Goal: Find specific page/section: Find specific page/section

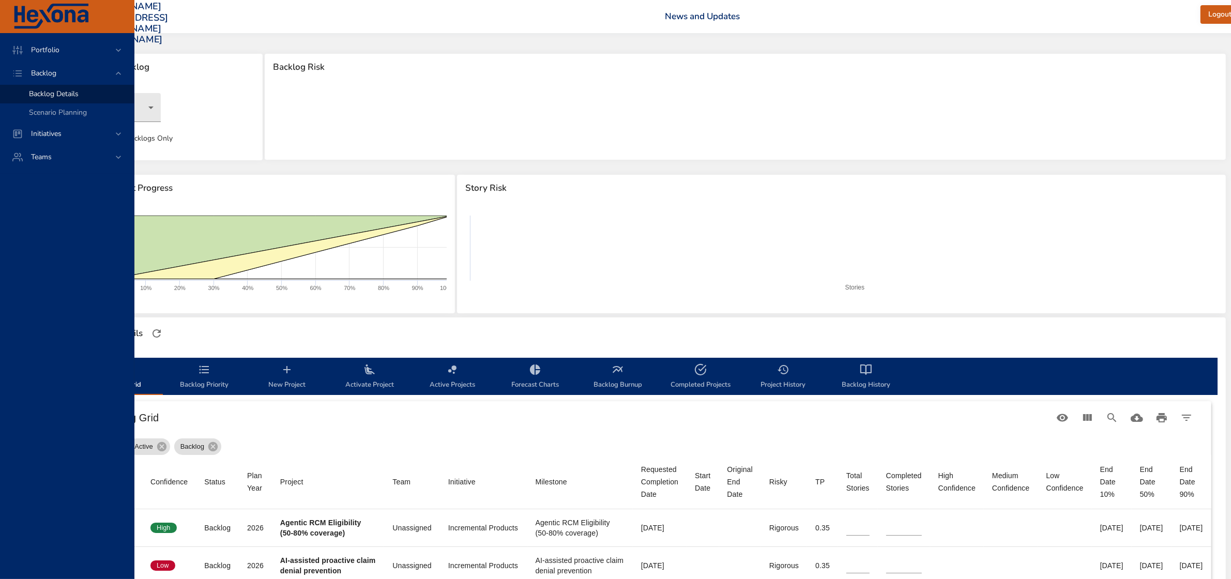
scroll to position [0, 150]
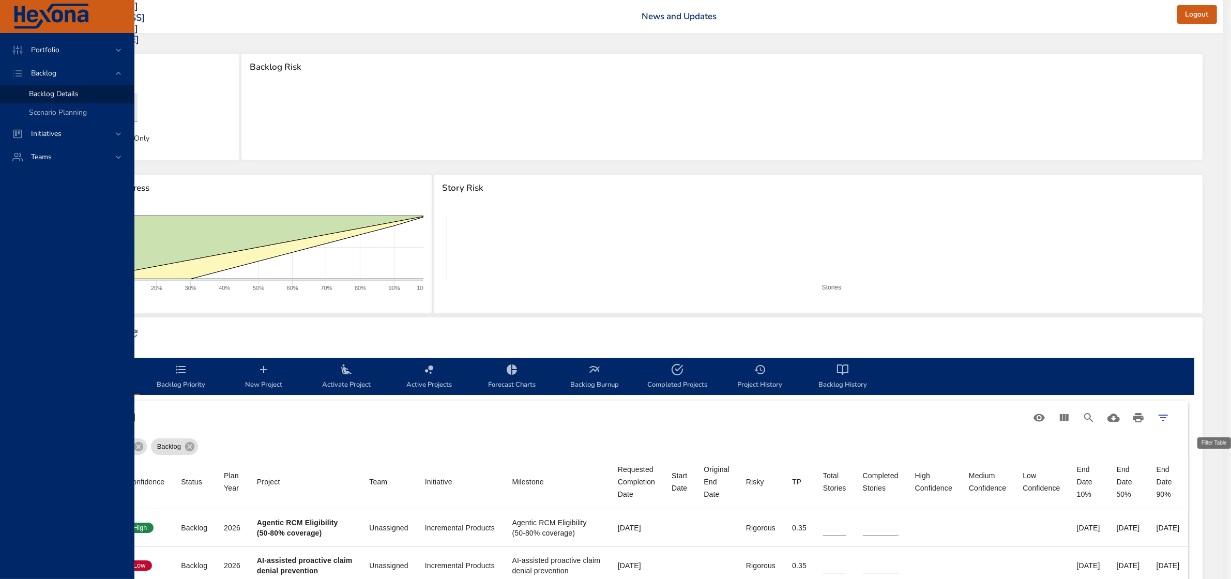
click at [1169, 415] on icon "Filter Table" at bounding box center [1163, 417] width 12 height 12
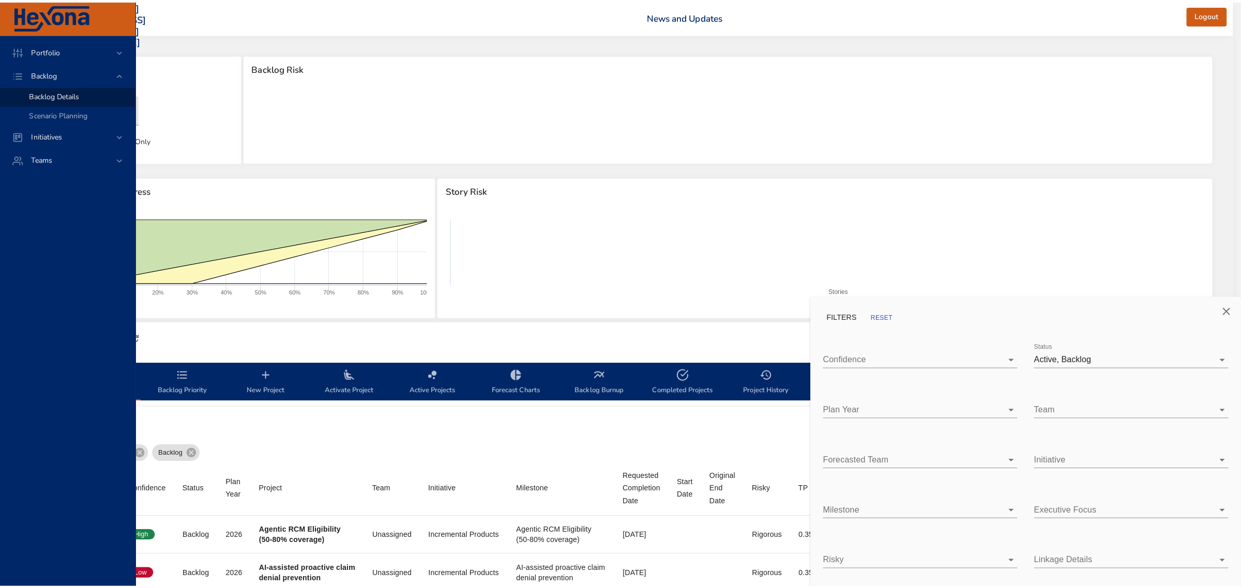
scroll to position [0, 140]
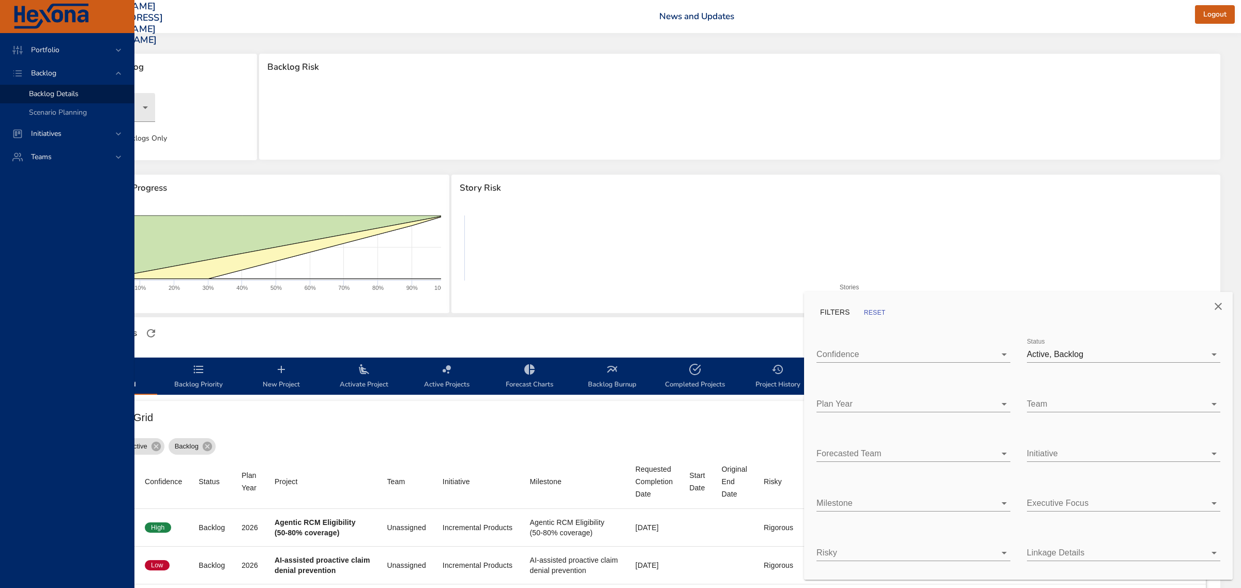
click at [1074, 450] on body "Portfolio Backlog Backlog Details Scenario Planning Initiatives Teams [PERSON_N…" at bounding box center [531, 294] width 1241 height 588
click at [1129, 429] on div at bounding box center [620, 294] width 1241 height 588
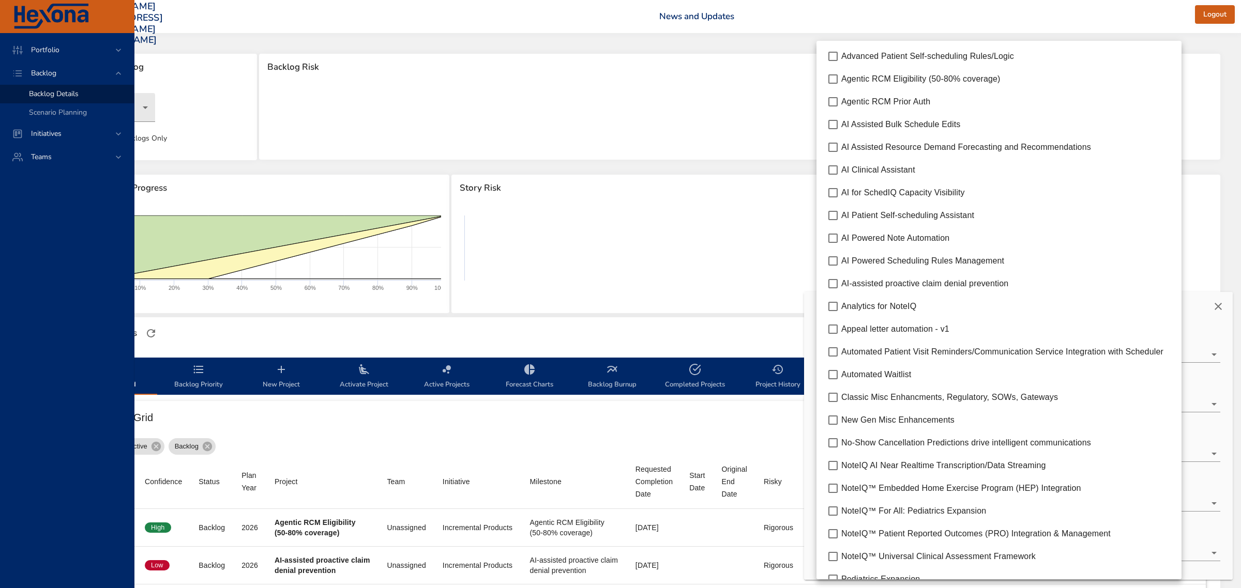
click at [897, 502] on body "Portfolio Backlog Backlog Details Scenario Planning Initiatives Teams [PERSON_N…" at bounding box center [531, 294] width 1241 height 588
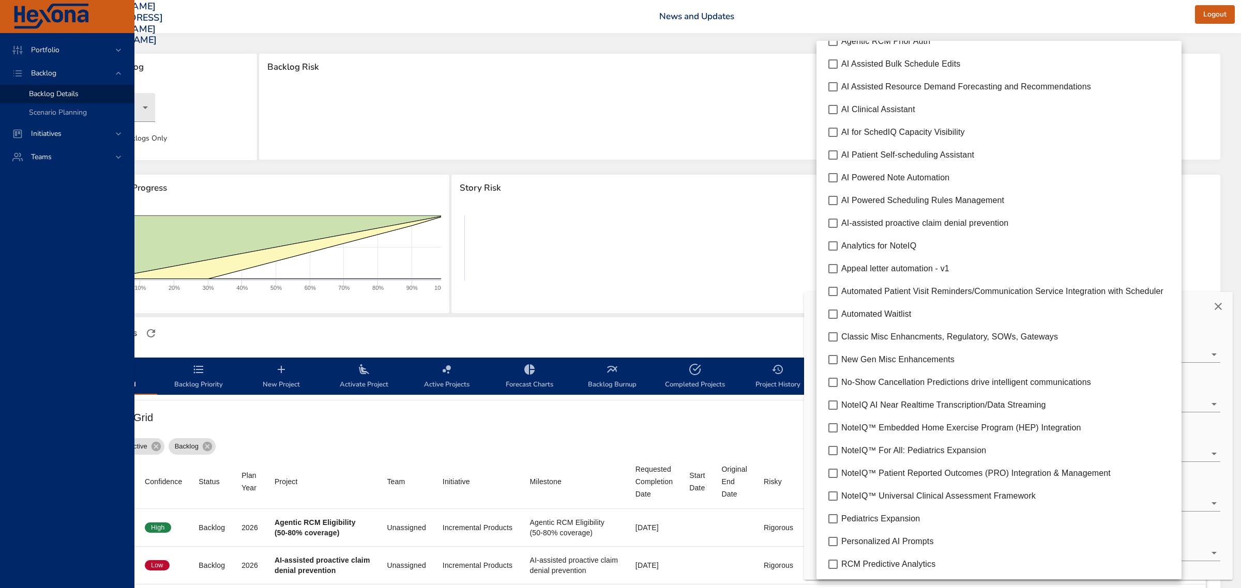
scroll to position [128, 0]
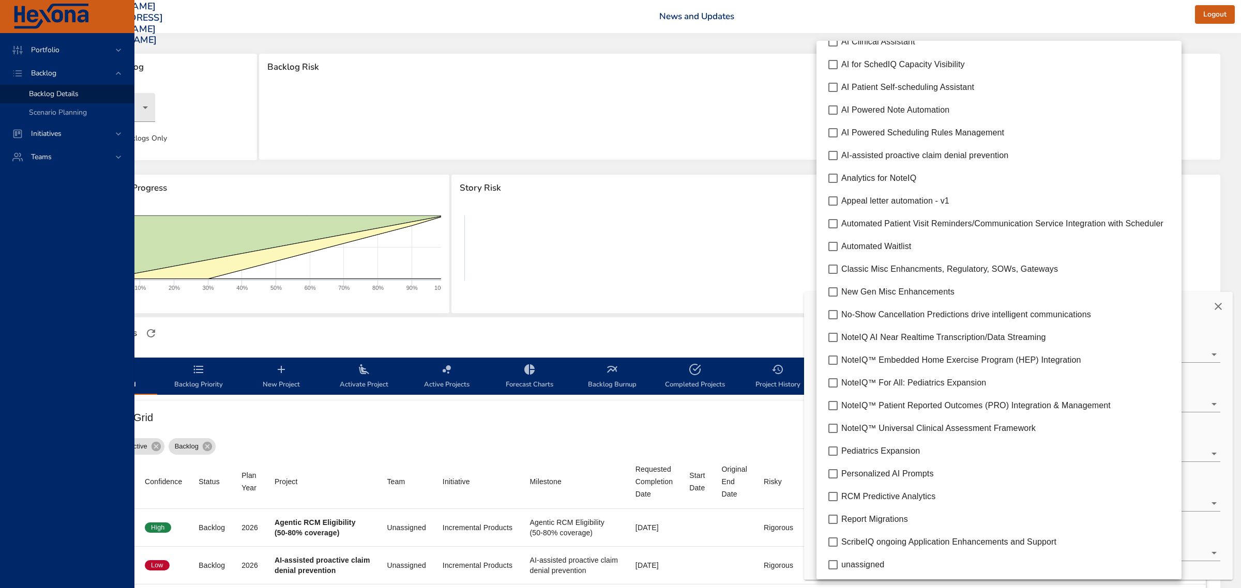
click at [724, 336] on div at bounding box center [620, 294] width 1241 height 588
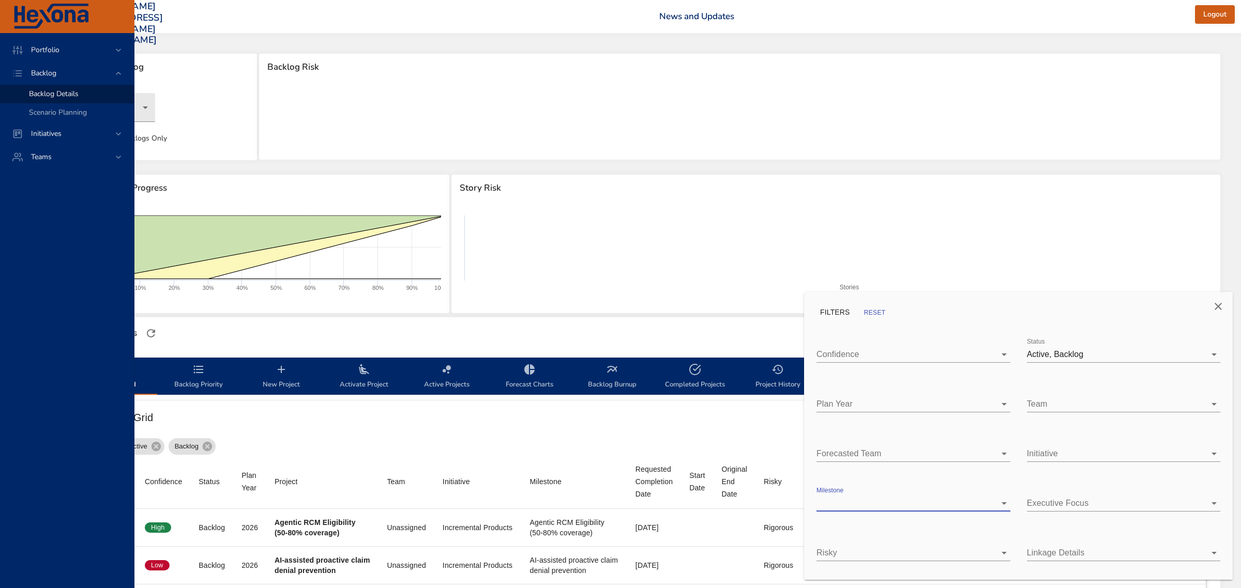
click at [1107, 352] on body "Portfolio Backlog Backlog Details Scenario Planning Initiatives Teams [PERSON_N…" at bounding box center [531, 294] width 1241 height 588
click at [1107, 352] on div "Backlog" at bounding box center [1131, 354] width 160 height 12
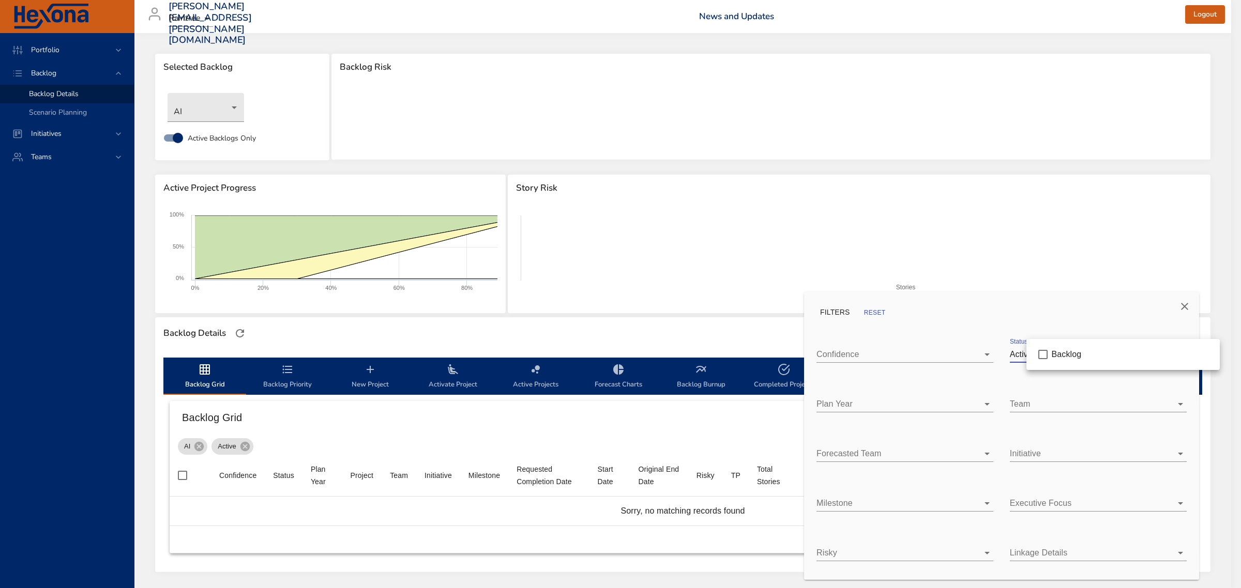
scroll to position [0, 0]
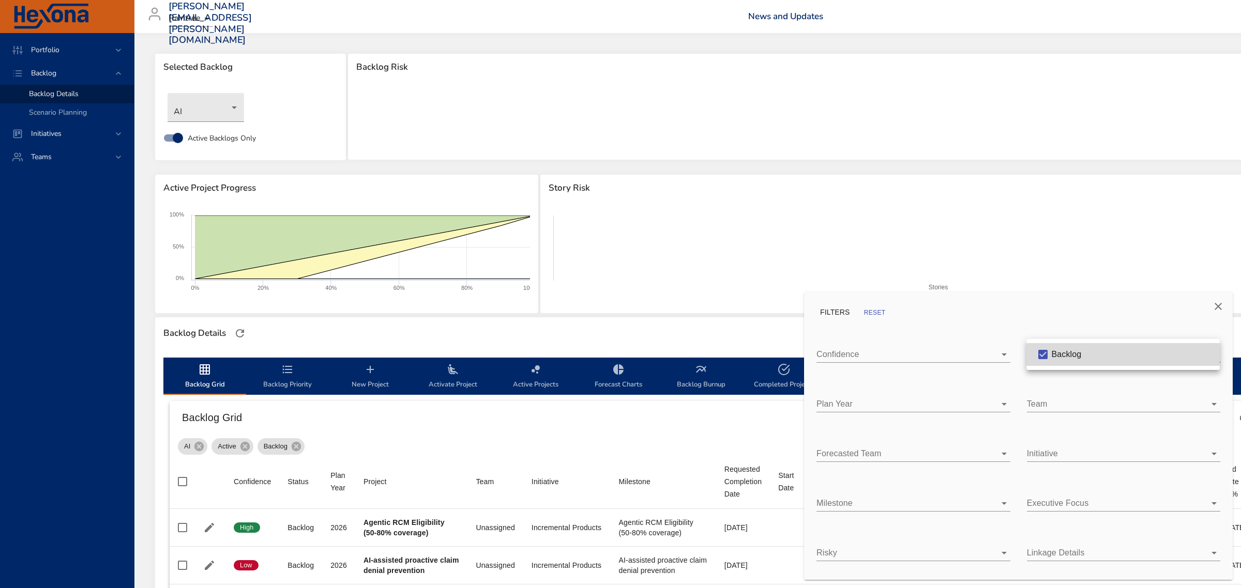
click at [1215, 304] on div at bounding box center [620, 294] width 1241 height 588
click at [644, 334] on div at bounding box center [620, 294] width 1241 height 588
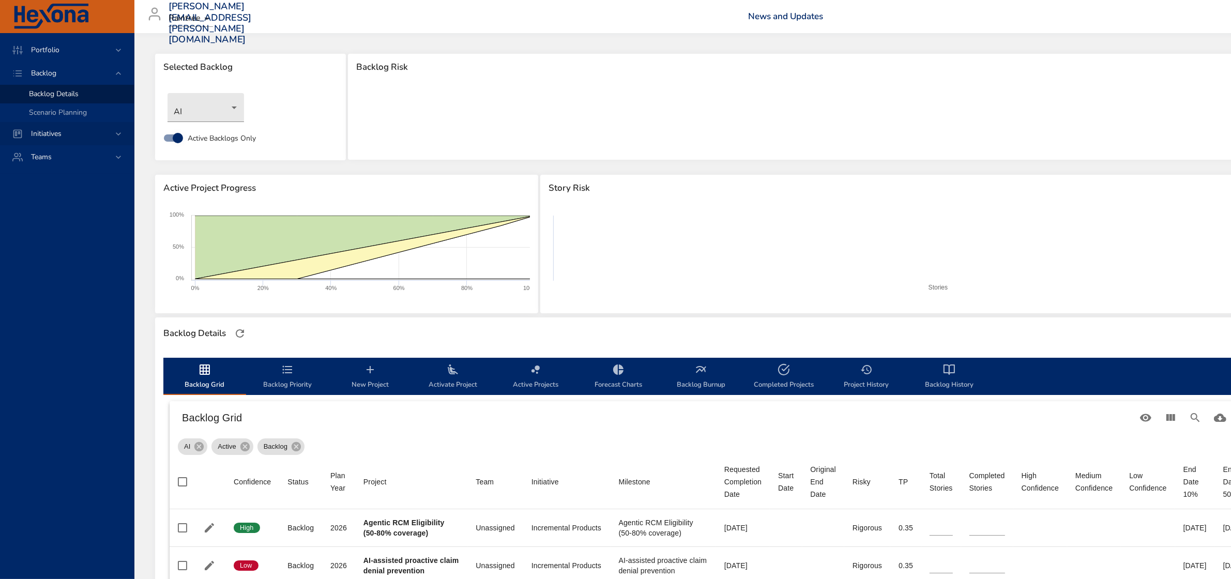
click at [56, 133] on span "Initiatives" at bounding box center [46, 134] width 47 height 10
click at [44, 92] on span "Initiatives" at bounding box center [46, 96] width 47 height 10
click at [44, 115] on span "Dashboard" at bounding box center [46, 117] width 35 height 10
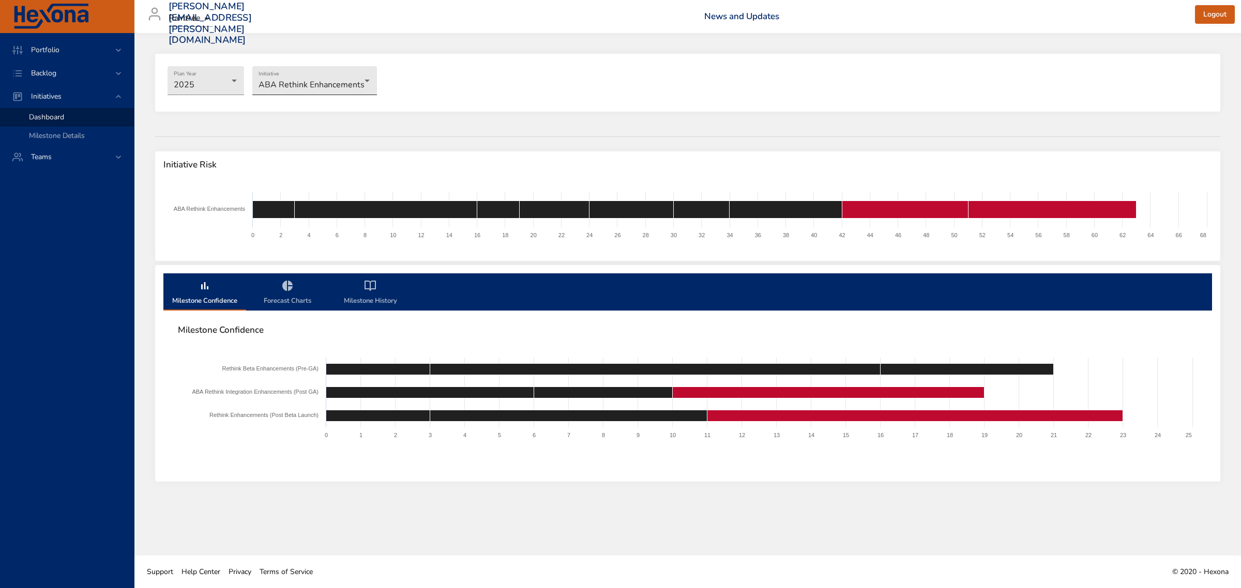
click at [361, 76] on body "Portfolio Backlog Initiatives Dashboard Milestone Details Teams [PERSON_NAME][E…" at bounding box center [620, 294] width 1241 height 588
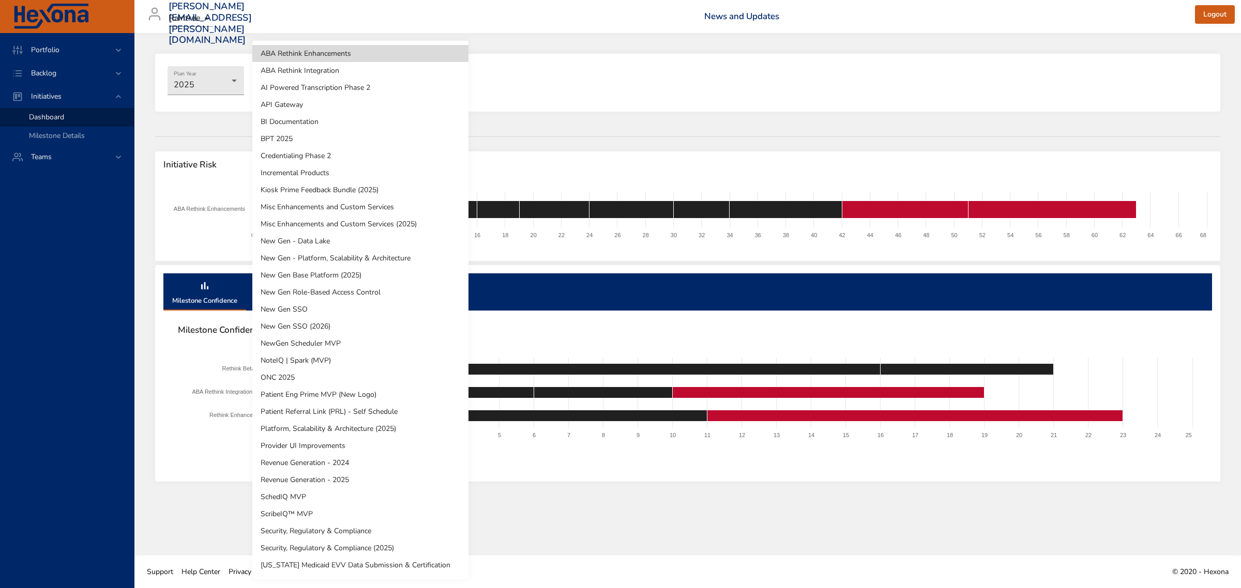
click at [528, 77] on div at bounding box center [620, 294] width 1241 height 588
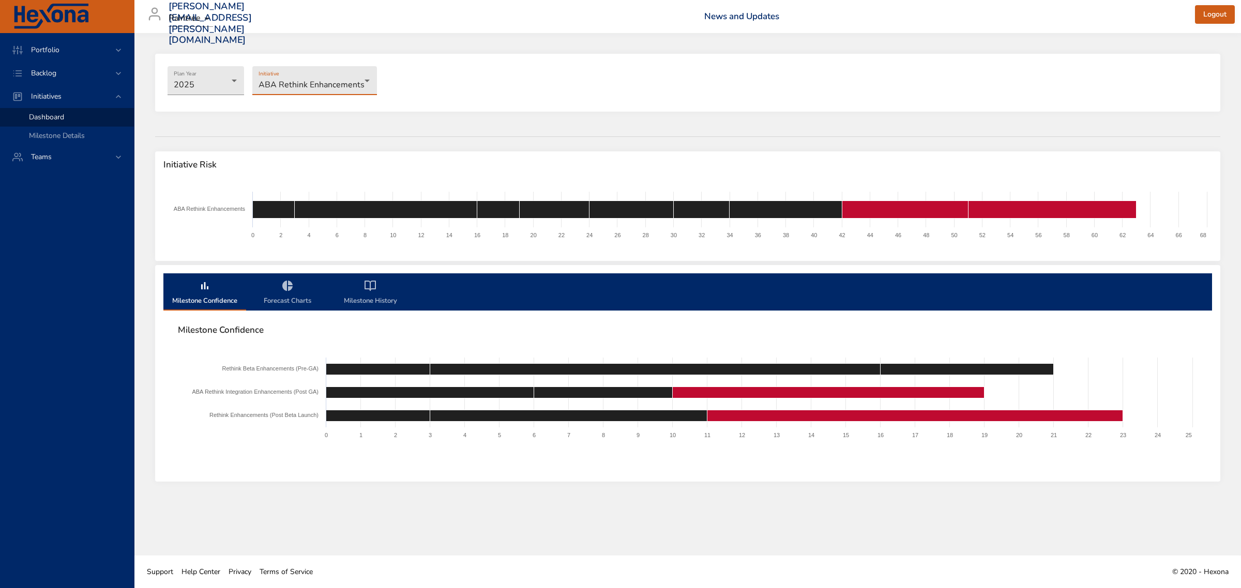
click at [334, 79] on body "Portfolio Backlog Initiatives Dashboard Milestone Details Teams [PERSON_NAME][E…" at bounding box center [620, 294] width 1241 height 588
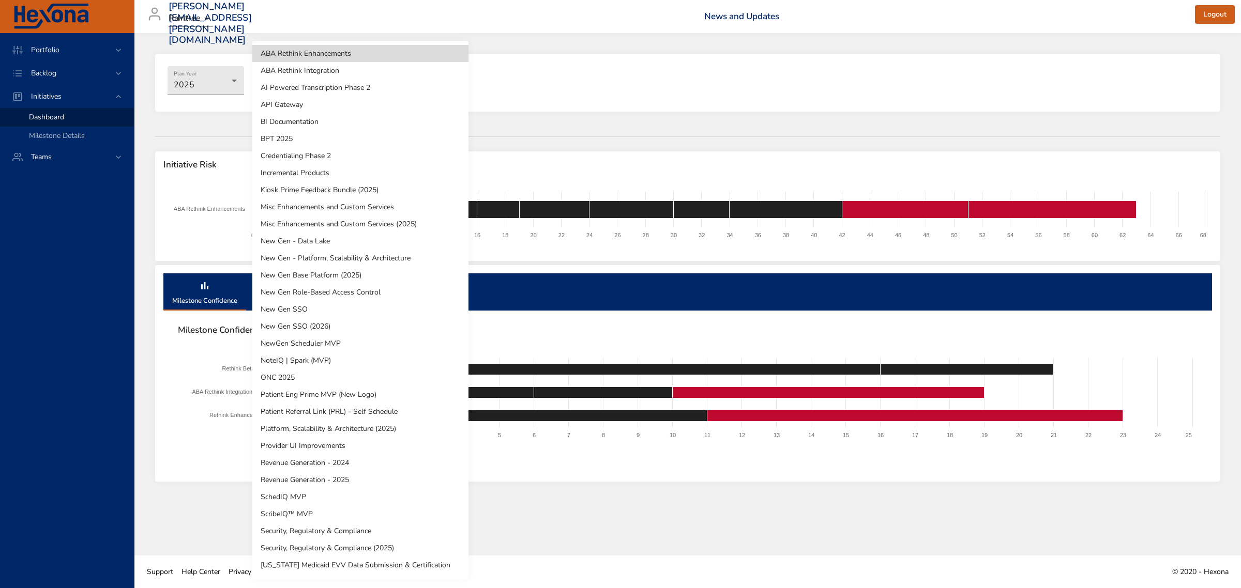
click at [561, 70] on div at bounding box center [620, 294] width 1241 height 588
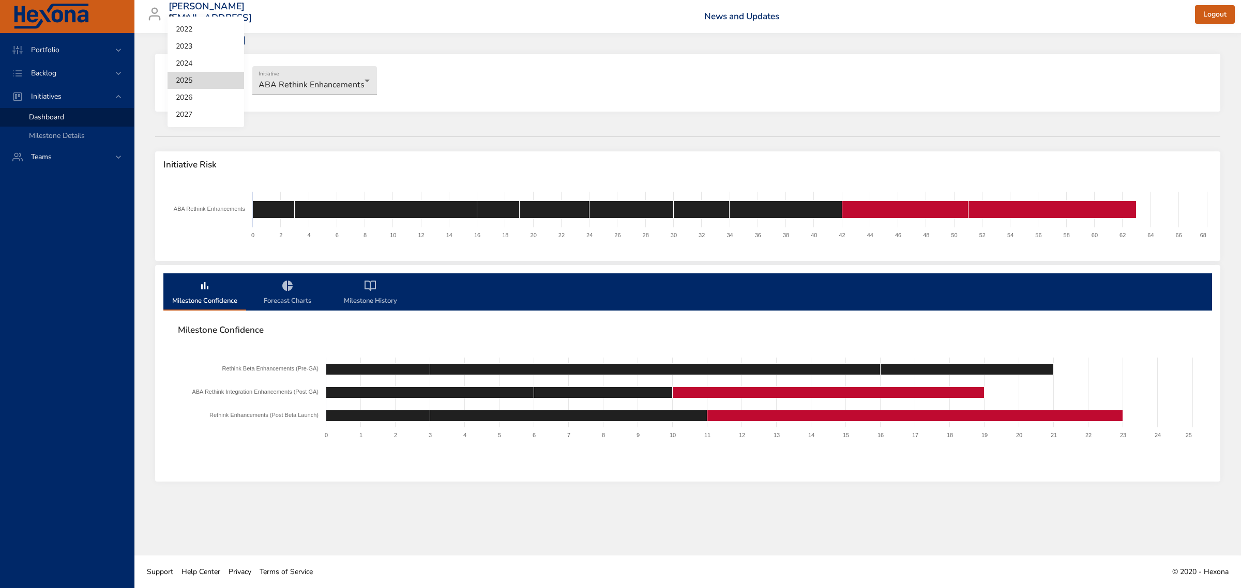
click at [233, 79] on body "Portfolio Backlog Initiatives Dashboard Milestone Details Teams [PERSON_NAME][E…" at bounding box center [620, 294] width 1241 height 588
click at [189, 98] on li "2026" at bounding box center [205, 97] width 77 height 17
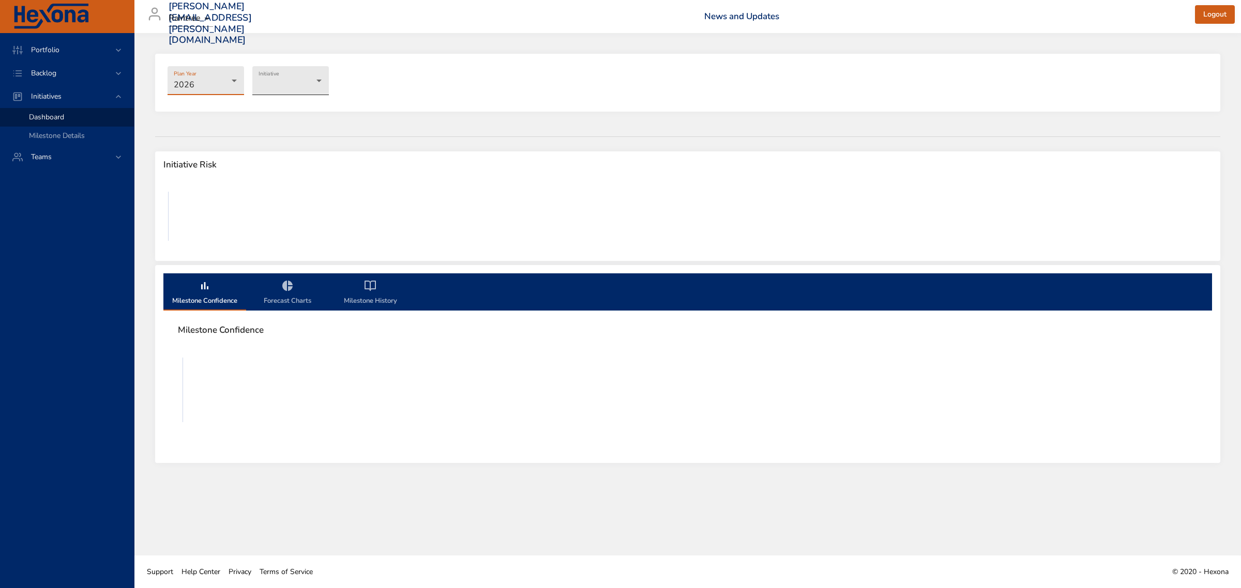
click at [285, 84] on body "Portfolio Backlog Initiatives Dashboard Milestone Details Teams [PERSON_NAME][E…" at bounding box center [620, 294] width 1241 height 588
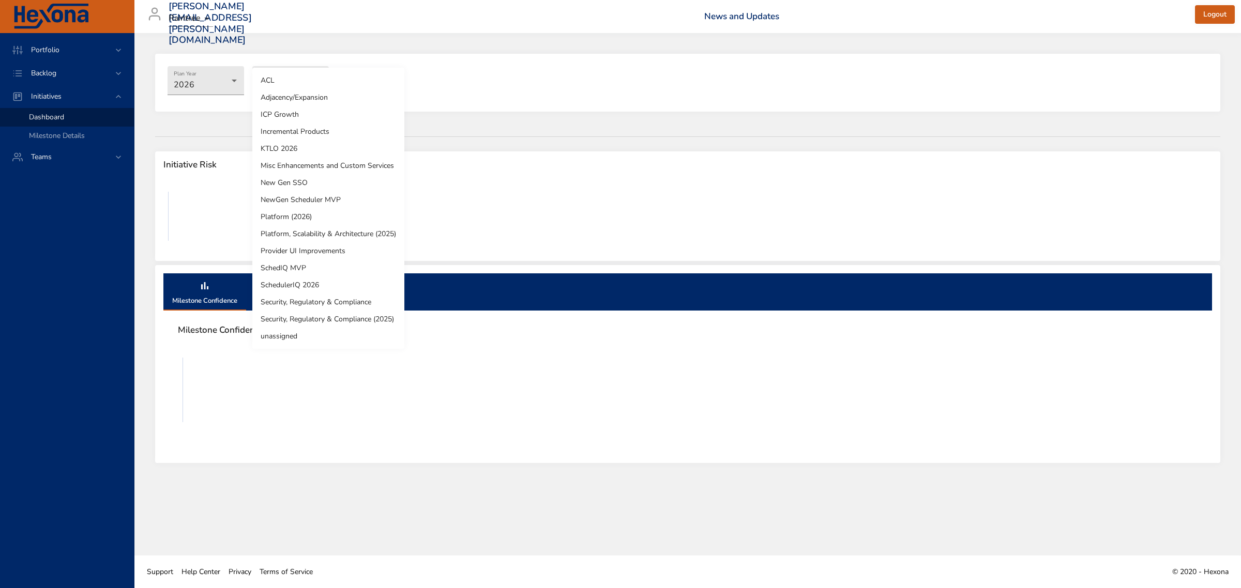
click at [287, 149] on li "KTLO 2026" at bounding box center [328, 148] width 152 height 17
